Goal: Information Seeking & Learning: Learn about a topic

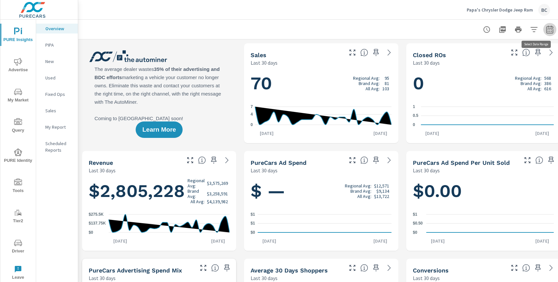
click at [550, 29] on icon "button" at bounding box center [550, 30] width 8 height 8
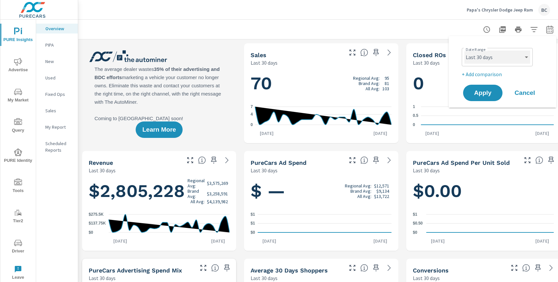
click at [503, 57] on select "Custom Yesterday Last week Last 7 days Last 14 days Last 30 days Last 45 days L…" at bounding box center [497, 57] width 66 height 13
click at [464, 51] on select "Custom Yesterday Last week Last 7 days Last 14 days Last 30 days Last 45 days L…" at bounding box center [497, 57] width 66 height 13
select select "Last month"
click at [481, 98] on button "Apply" at bounding box center [482, 92] width 41 height 17
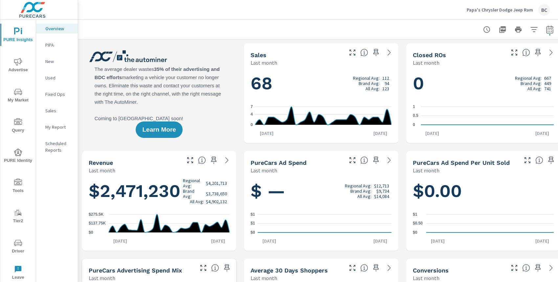
click at [549, 30] on icon "button" at bounding box center [550, 30] width 8 height 8
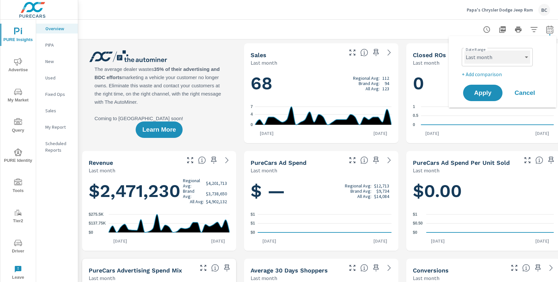
click at [519, 60] on select "Custom Yesterday Last week Last 7 days Last 14 days Last 30 days Last 45 days L…" at bounding box center [497, 57] width 66 height 13
click at [464, 51] on select "Custom Yesterday Last week Last 7 days Last 14 days Last 30 days Last 45 days L…" at bounding box center [497, 57] width 66 height 13
select select "Last 30 days"
click at [22, 96] on span "My Market" at bounding box center [18, 96] width 32 height 16
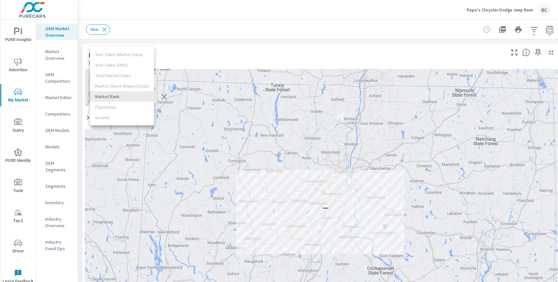
click at [118, 96] on body "PURE Insights Advertise My Market Query PURE Identity Tools Tier2 Driver Leave …" at bounding box center [279, 141] width 558 height 282
click at [187, 49] on div at bounding box center [279, 141] width 558 height 282
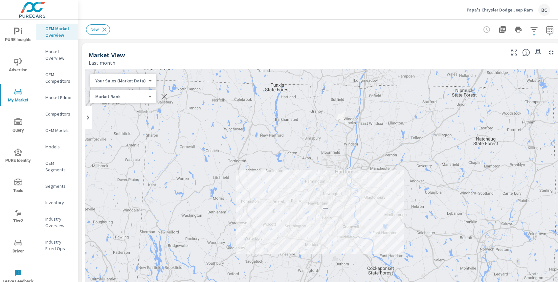
click at [131, 85] on div "Your Sales (Market Data) 0 ​" at bounding box center [123, 80] width 66 height 13
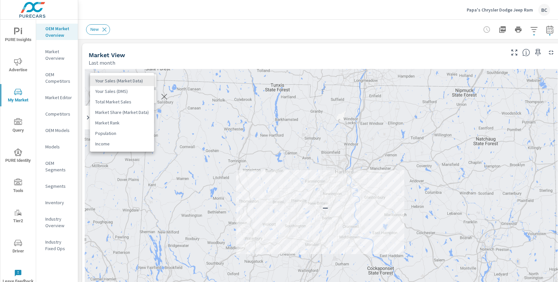
click at [126, 81] on body "PURE Insights Advertise My Market Query PURE Identity Tools Tier2 Driver Leave …" at bounding box center [279, 141] width 558 height 282
click at [161, 45] on div at bounding box center [279, 141] width 558 height 282
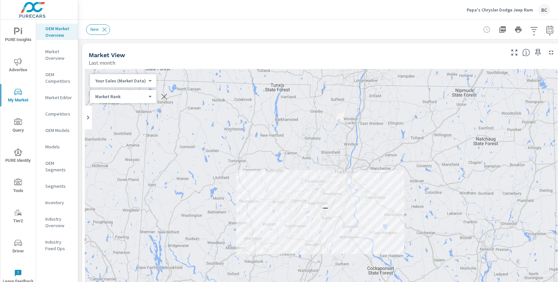
click at [55, 60] on p "Market Overview" at bounding box center [58, 54] width 27 height 13
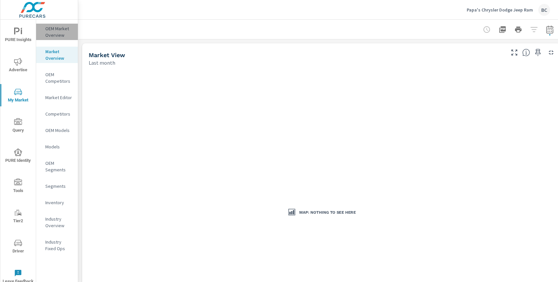
click at [49, 31] on p "OEM Market Overview" at bounding box center [58, 31] width 27 height 13
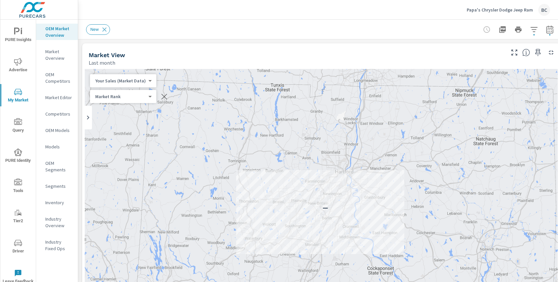
click at [58, 55] on p "Market Overview" at bounding box center [58, 54] width 27 height 13
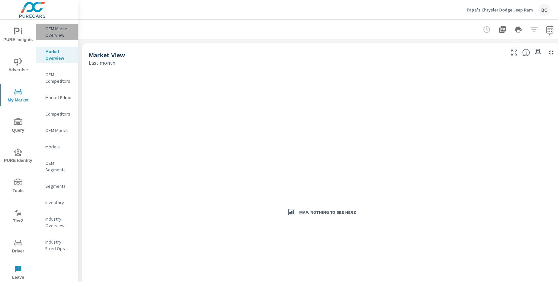
click at [55, 33] on p "OEM Market Overview" at bounding box center [58, 31] width 27 height 13
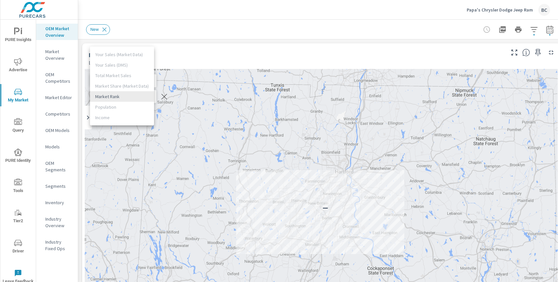
click at [147, 98] on body "PURE Insights Advertise My Market Query PURE Identity Tools Tier2 Driver Leave …" at bounding box center [279, 141] width 558 height 282
click at [203, 48] on div at bounding box center [279, 141] width 558 height 282
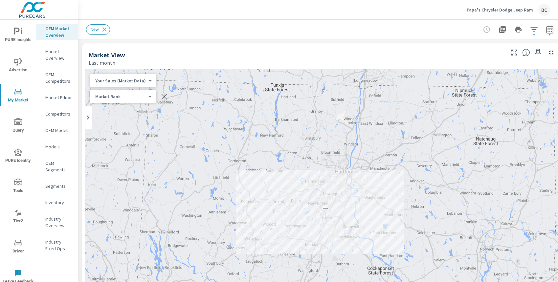
click at [139, 79] on body "PURE Insights Advertise My Market Query PURE Identity Tools Tier2 Driver Leave …" at bounding box center [279, 141] width 558 height 282
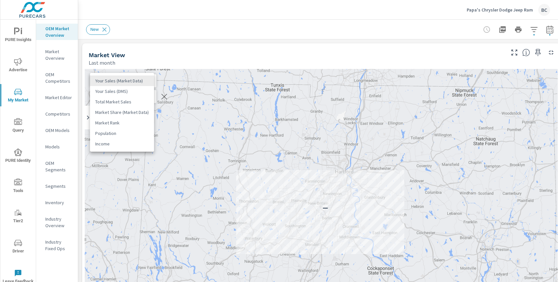
click at [200, 50] on div at bounding box center [279, 141] width 558 height 282
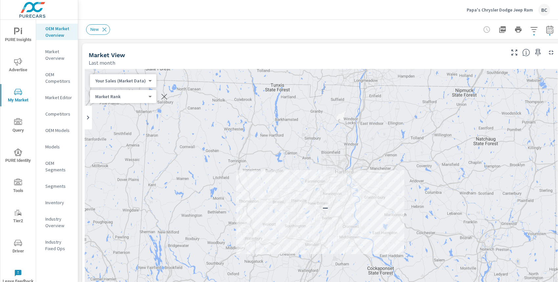
click at [12, 100] on span "My Market" at bounding box center [18, 96] width 32 height 16
click at [21, 37] on span "PURE Insights" at bounding box center [18, 36] width 32 height 16
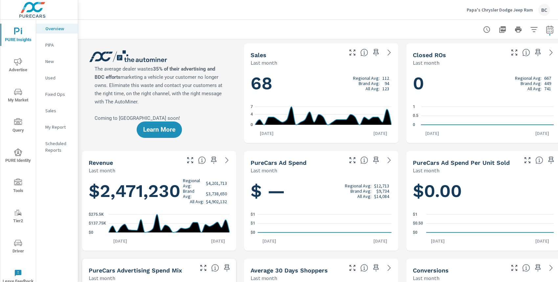
click at [16, 94] on icon "nav menu" at bounding box center [18, 92] width 8 height 6
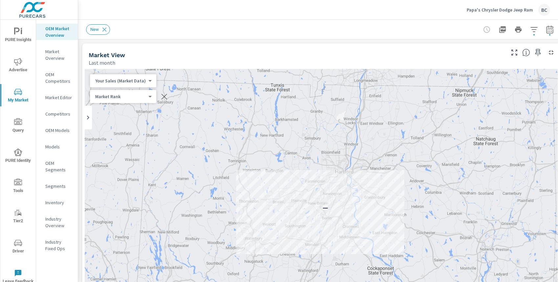
click at [149, 98] on div "Market Rank 4 ​" at bounding box center [123, 96] width 66 height 13
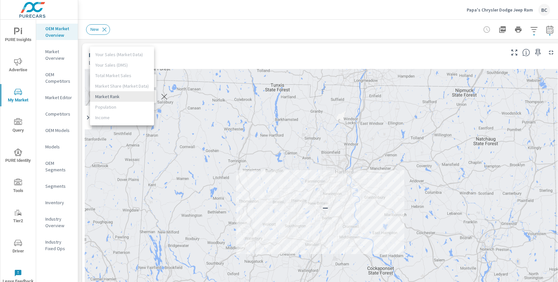
click at [145, 98] on body "PURE Insights Advertise My Market Query PURE Identity Tools Tier2 Driver Leave …" at bounding box center [279, 141] width 558 height 282
click at [123, 88] on ul "Your Sales (Market Data) Your Sales (DMS) Total Market Sales Market Share (Mark…" at bounding box center [122, 86] width 64 height 79
click at [168, 56] on div at bounding box center [279, 141] width 558 height 282
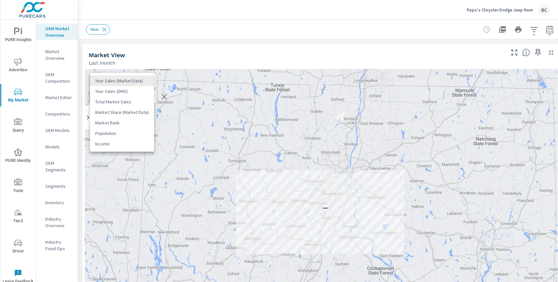
click at [130, 81] on body "PURE Insights Advertise My Market Query PURE Identity Tools Tier2 Driver Leave …" at bounding box center [279, 141] width 558 height 282
click at [158, 53] on div at bounding box center [279, 141] width 558 height 282
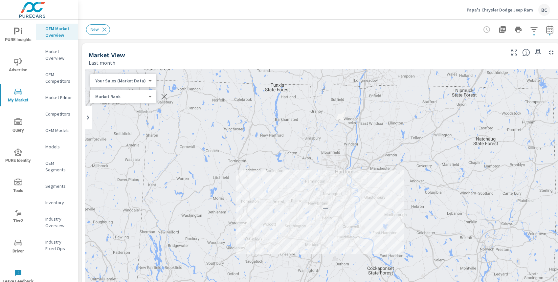
click at [552, 32] on icon "button" at bounding box center [550, 30] width 8 height 8
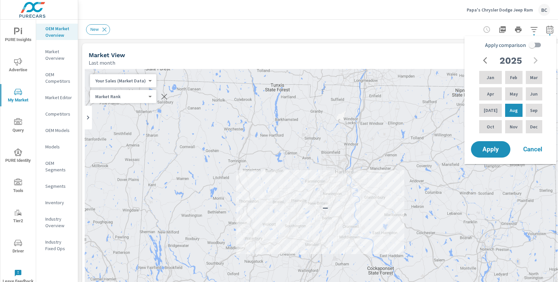
click at [532, 45] on input "Apply comparison" at bounding box center [531, 45] width 37 height 12
checkbox input "true"
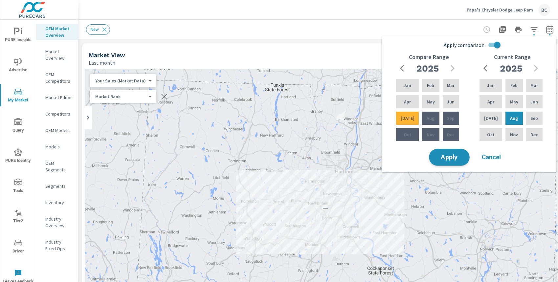
click at [448, 160] on span "Apply" at bounding box center [449, 157] width 27 height 6
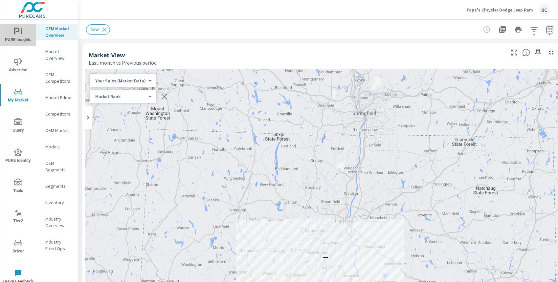
click at [17, 36] on span "PURE Insights" at bounding box center [18, 36] width 32 height 16
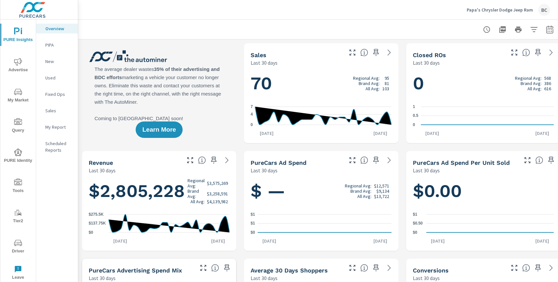
click at [13, 94] on span "My Market" at bounding box center [18, 96] width 32 height 16
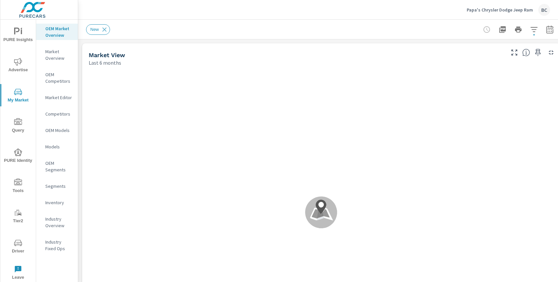
scroll to position [25, 0]
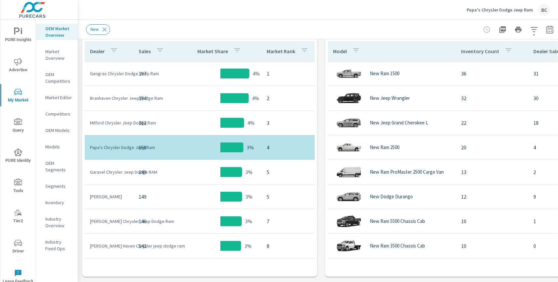
scroll to position [358, 0]
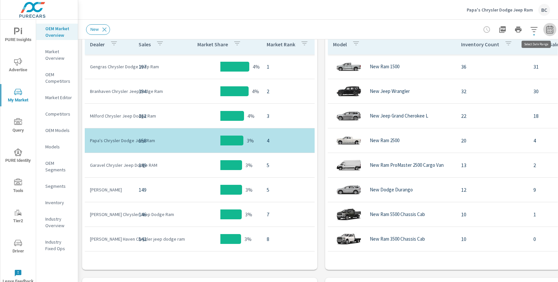
click at [548, 31] on icon "button" at bounding box center [549, 30] width 4 height 3
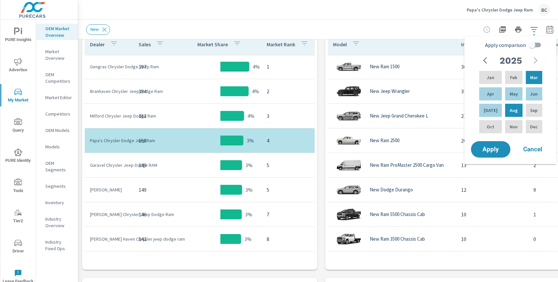
click at [531, 44] on input "Apply comparison" at bounding box center [531, 45] width 37 height 12
checkbox input "true"
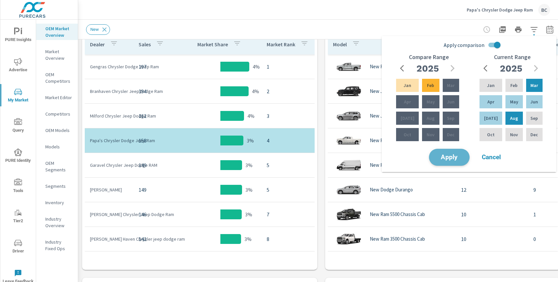
click at [457, 161] on span "Apply" at bounding box center [449, 157] width 27 height 6
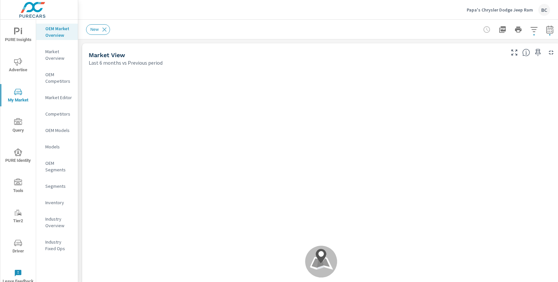
scroll to position [25, 0]
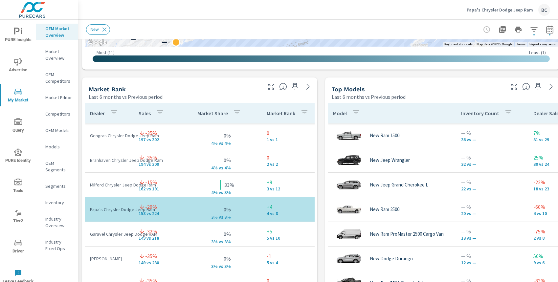
scroll to position [408, 0]
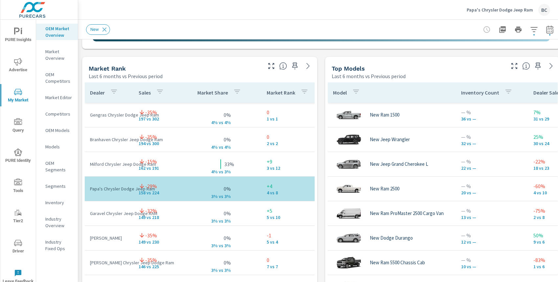
click at [512, 66] on icon "button" at bounding box center [514, 66] width 8 height 8
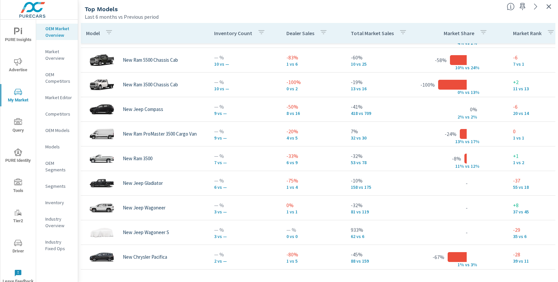
scroll to position [170, 0]
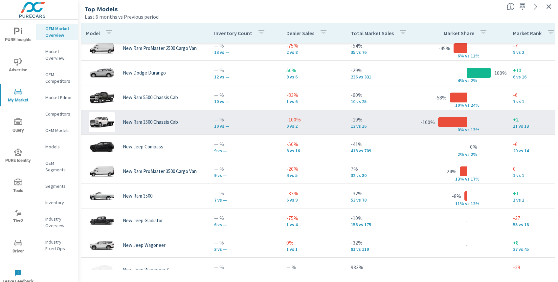
scroll to position [130, 0]
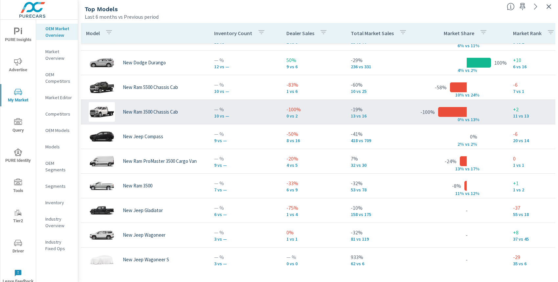
scroll to position [200, 0]
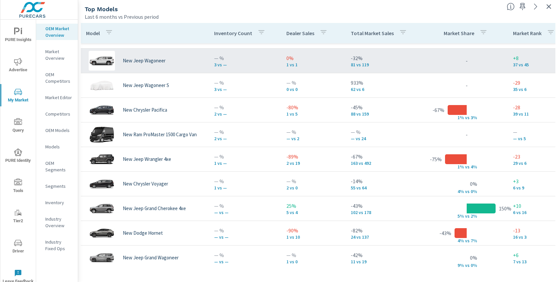
scroll to position [322, 0]
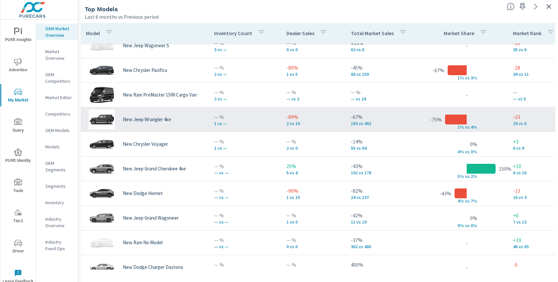
scroll to position [355, 0]
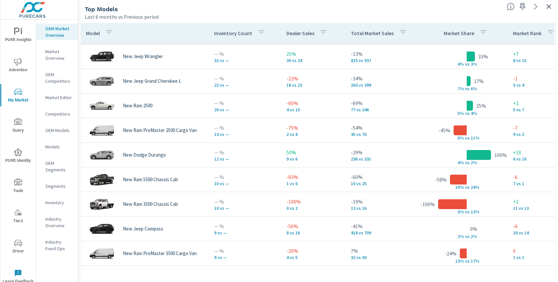
scroll to position [2, 0]
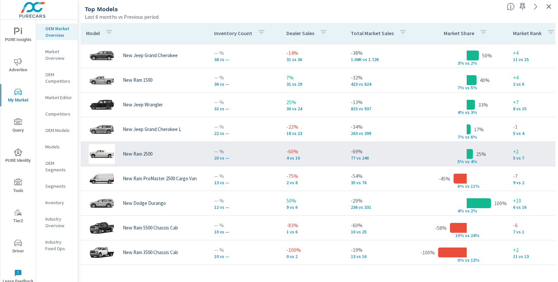
scroll to position [331, 0]
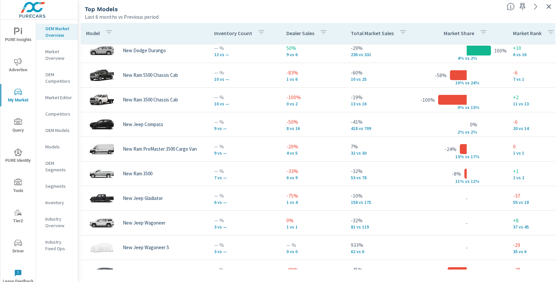
scroll to position [79, 0]
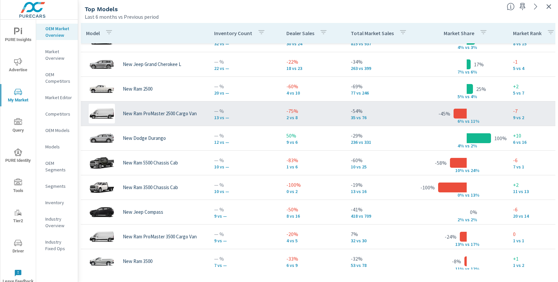
scroll to position [70, 0]
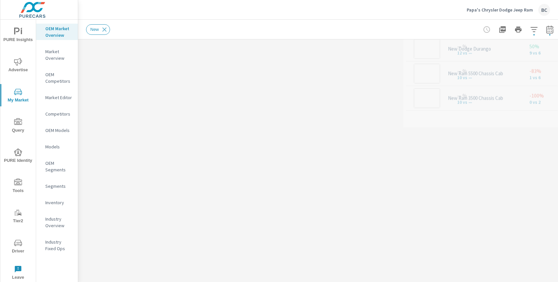
scroll to position [49, 0]
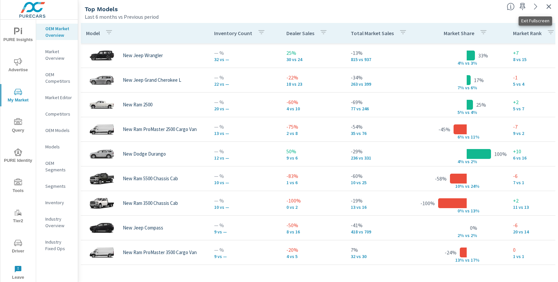
click at [550, 5] on icon "button" at bounding box center [549, 7] width 8 height 8
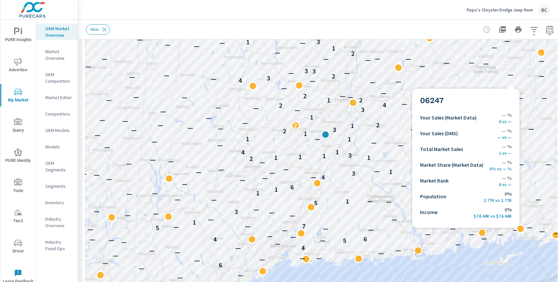
scroll to position [123, 0]
